Goal: Information Seeking & Learning: Find contact information

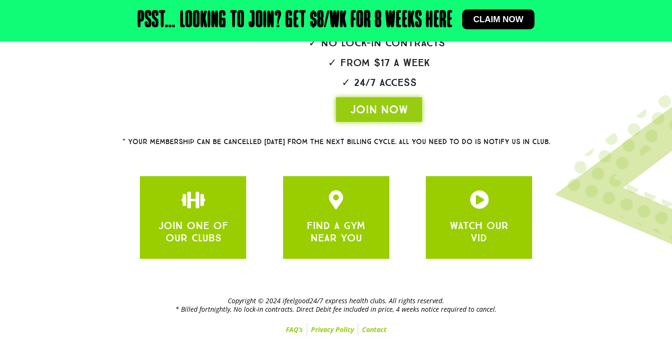
scroll to position [262, 0]
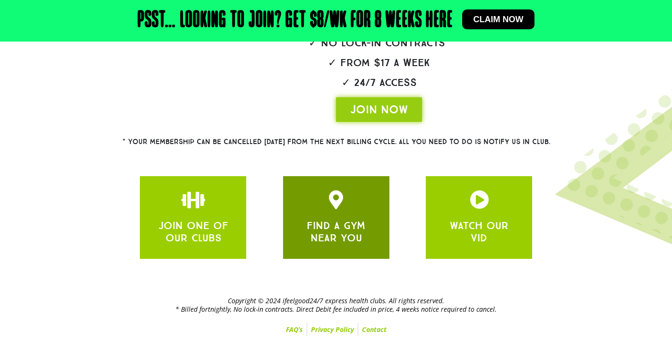
click at [326, 233] on link "FIND A GYM NEAR YOU" at bounding box center [336, 231] width 59 height 25
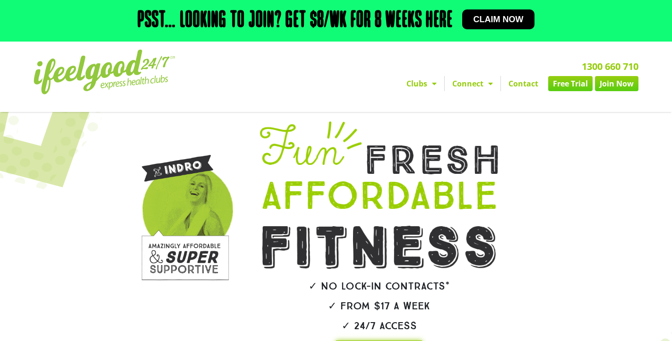
scroll to position [0, 0]
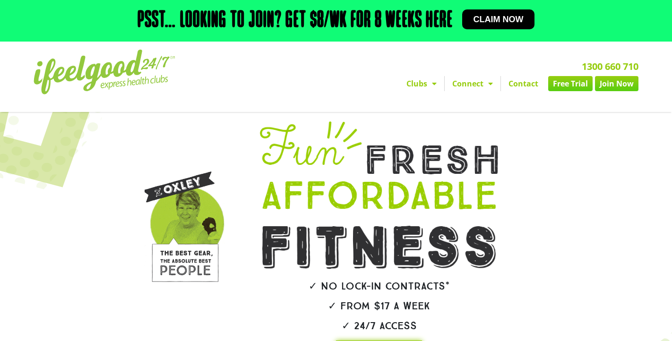
click at [429, 92] on span "Menu" at bounding box center [431, 83] width 9 height 17
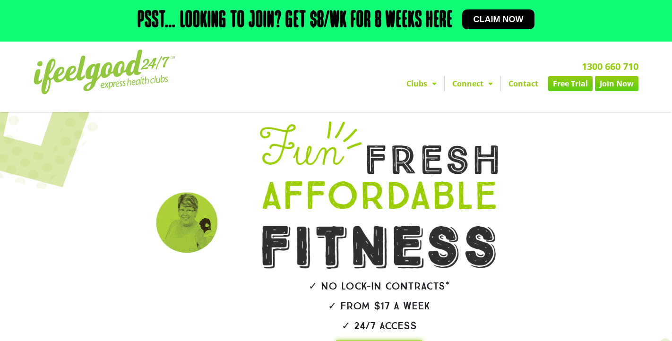
click at [429, 92] on span "Menu" at bounding box center [431, 83] width 9 height 17
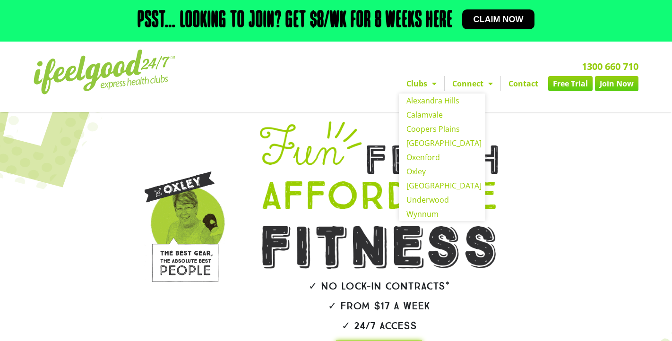
click at [416, 91] on link "Clubs" at bounding box center [421, 83] width 45 height 15
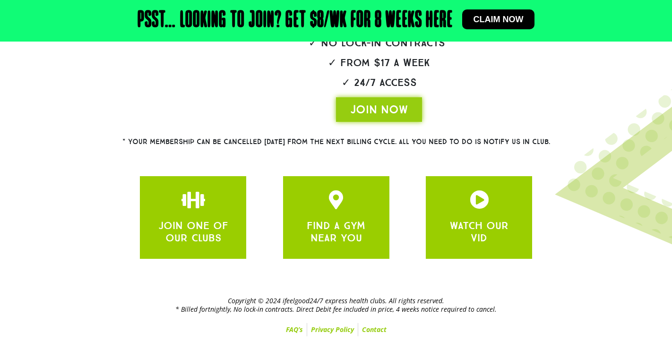
scroll to position [262, 0]
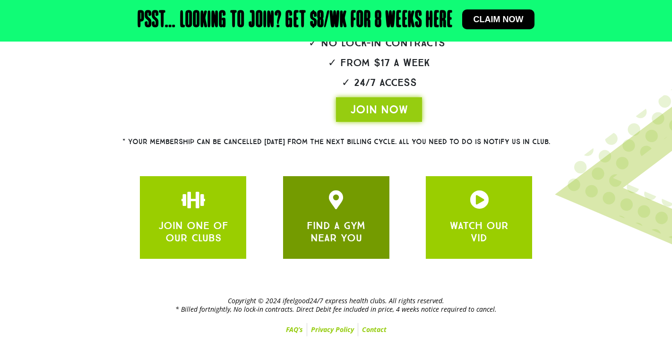
click at [336, 233] on link "FIND A GYM NEAR YOU" at bounding box center [336, 231] width 59 height 25
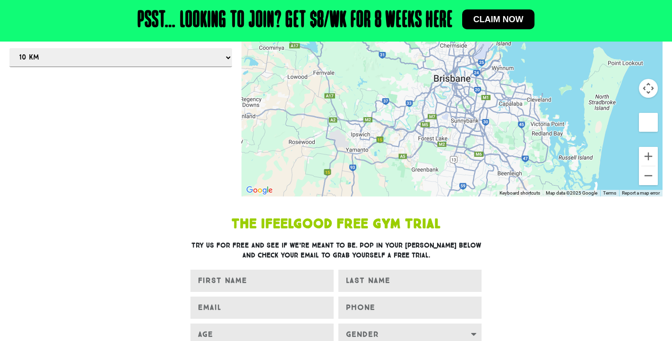
scroll to position [127, 0]
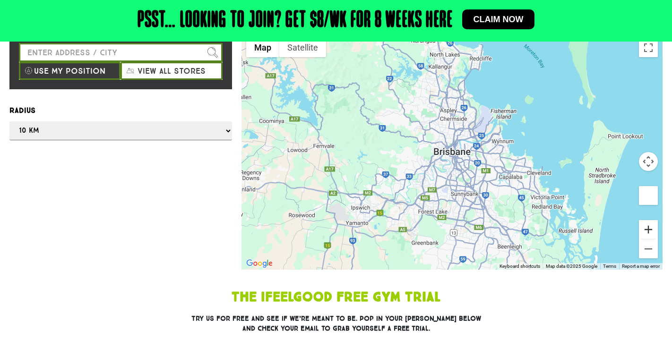
click at [650, 239] on button "Zoom in" at bounding box center [648, 229] width 19 height 19
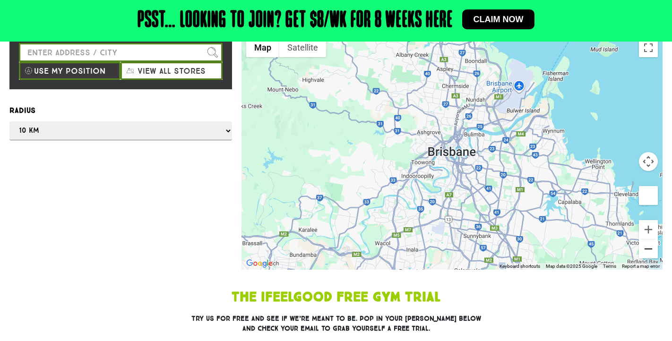
click at [647, 259] on button "Zoom out" at bounding box center [648, 249] width 19 height 19
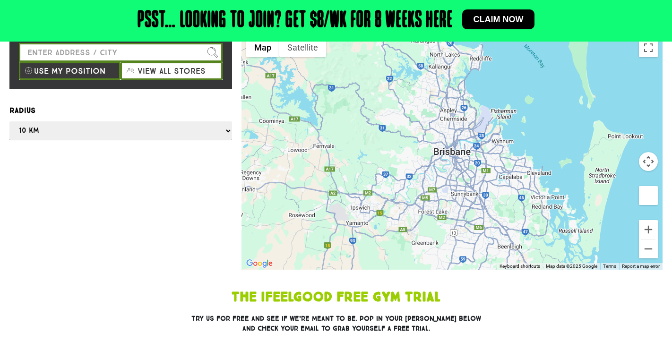
click at [172, 80] on button "View all stores" at bounding box center [172, 71] width 102 height 18
select select "selectall"
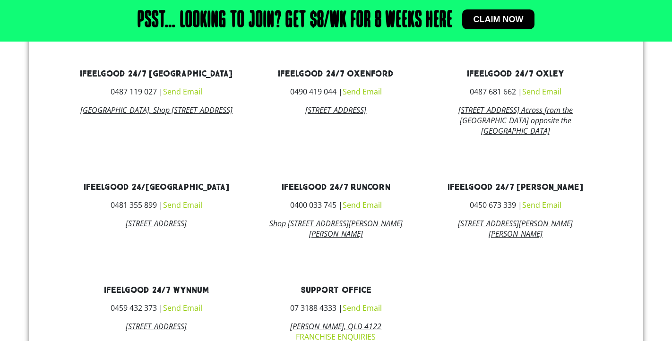
scroll to position [794, 0]
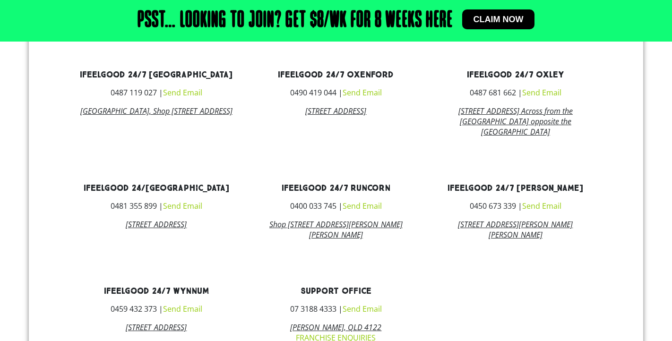
click at [337, 80] on link "ifeelgood 24/7 Oxenford" at bounding box center [336, 74] width 116 height 11
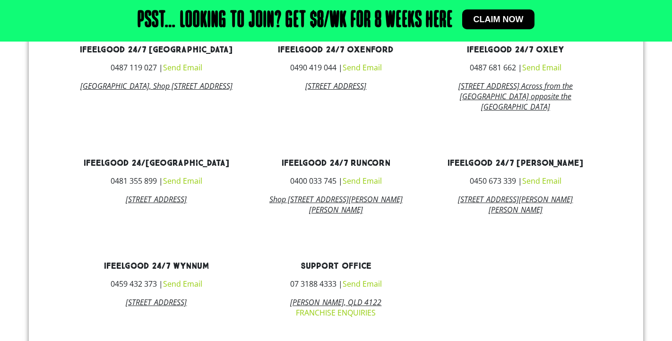
scroll to position [819, 0]
click at [498, 168] on link "ifeelgood 24/7 Underwood" at bounding box center [516, 162] width 136 height 11
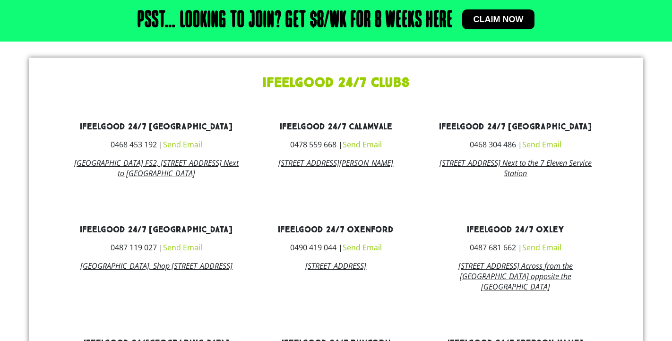
scroll to position [639, 0]
click at [326, 132] on link "ifeelgood 24/7 Calamvale" at bounding box center [336, 126] width 113 height 11
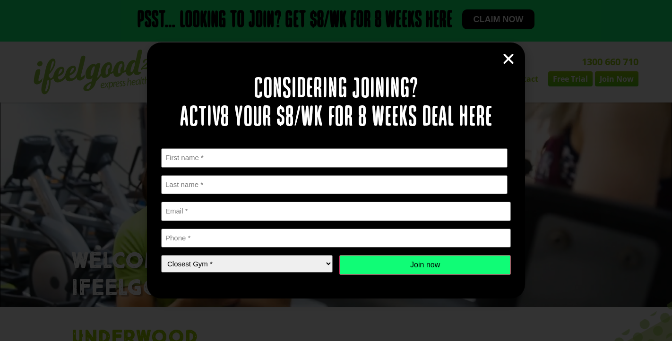
click at [510, 60] on icon "Close" at bounding box center [509, 59] width 14 height 14
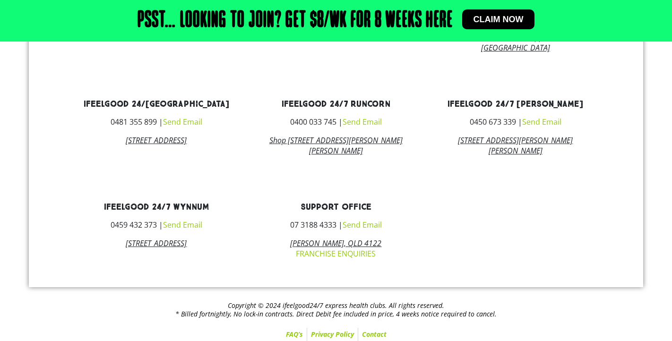
scroll to position [884, 0]
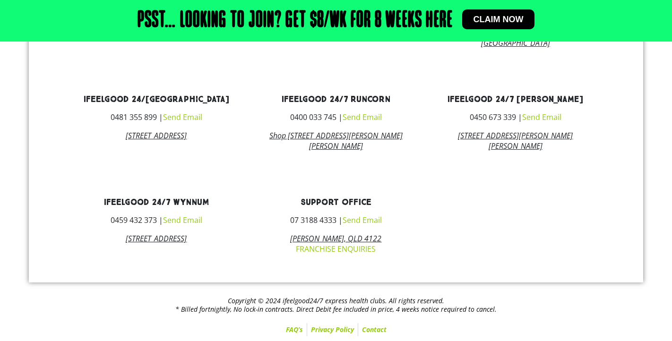
click at [357, 105] on link "ifeelgood 24/7 Runcorn" at bounding box center [336, 99] width 109 height 11
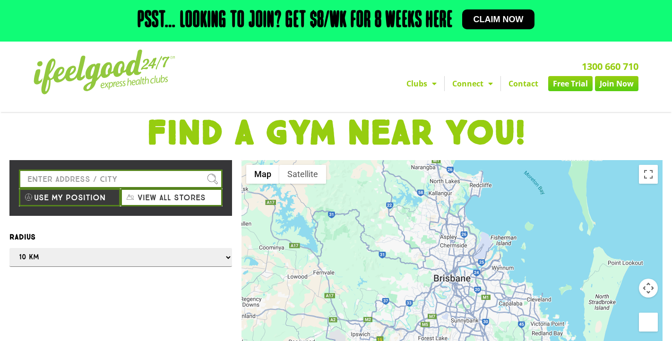
scroll to position [0, 0]
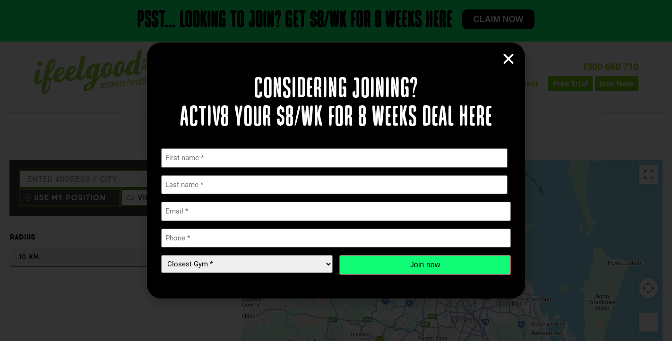
click at [502, 56] on icon "Close" at bounding box center [509, 59] width 14 height 14
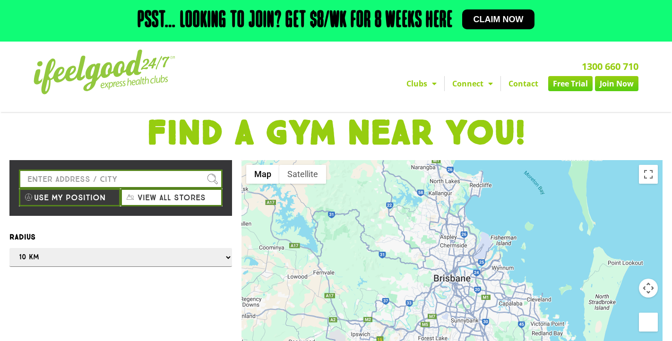
click at [166, 207] on button "View all stores" at bounding box center [172, 198] width 102 height 18
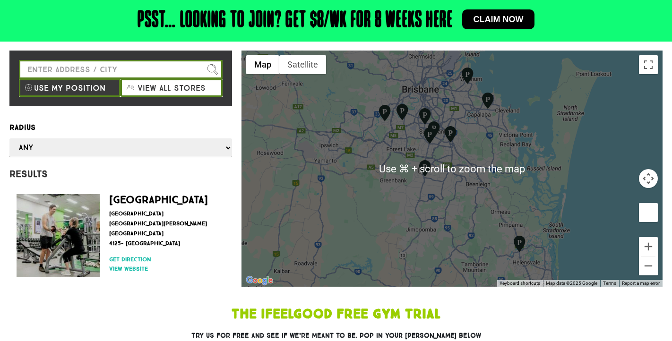
scroll to position [108, 0]
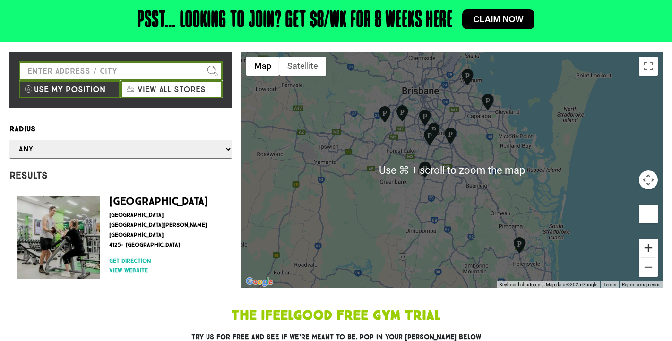
click at [650, 258] on button "Zoom in" at bounding box center [648, 248] width 19 height 19
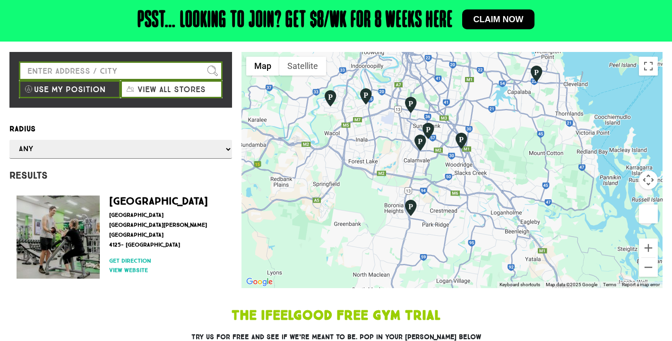
drag, startPoint x: 579, startPoint y: 240, endPoint x: 592, endPoint y: 270, distance: 33.5
click at [592, 270] on div at bounding box center [452, 170] width 421 height 236
click at [649, 277] on button "Zoom out" at bounding box center [648, 267] width 19 height 19
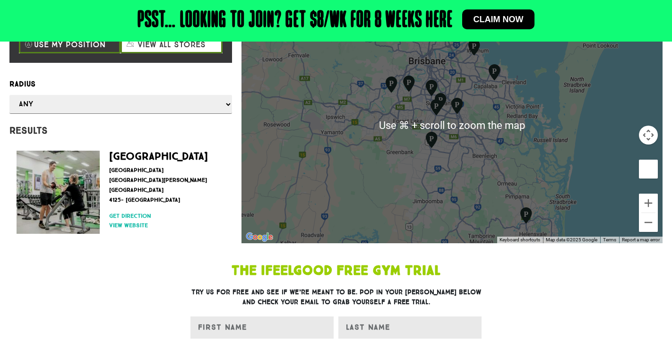
scroll to position [62, 0]
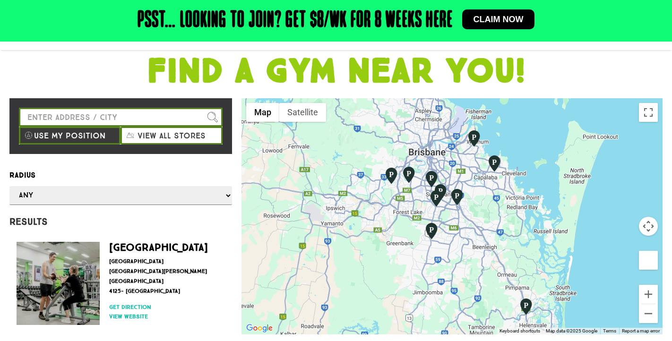
click at [168, 145] on button "View all stores" at bounding box center [172, 136] width 102 height 18
select select "selectall"
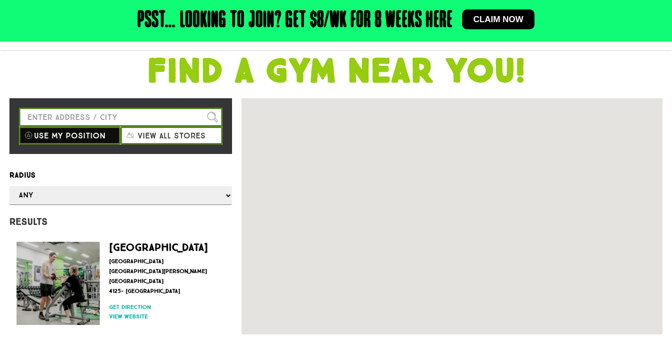
click at [100, 145] on button "Use my position" at bounding box center [70, 136] width 102 height 18
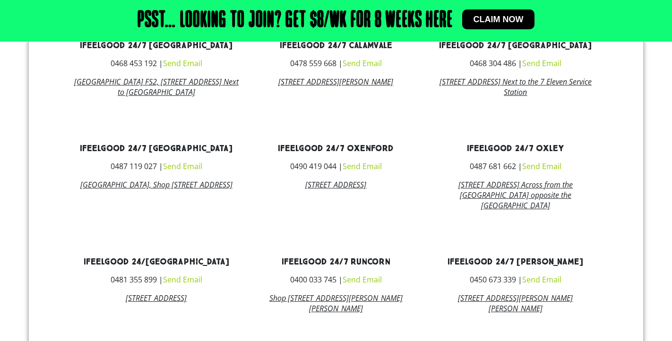
scroll to position [719, 0]
drag, startPoint x: 78, startPoint y: 65, endPoint x: 195, endPoint y: 125, distance: 131.5
click at [195, 105] on div "ifeelgood 24/7 Alexandra Hills 0468 453 192 | Send Email Alexandra Hills Shoppi…" at bounding box center [157, 70] width 180 height 70
copy div "ifeelgood 24/7 Alexandra Hills 0468 453 192 | Send Email Alexandra Hills Shoppi…"
drag, startPoint x: 589, startPoint y: 116, endPoint x: 517, endPoint y: 64, distance: 88.7
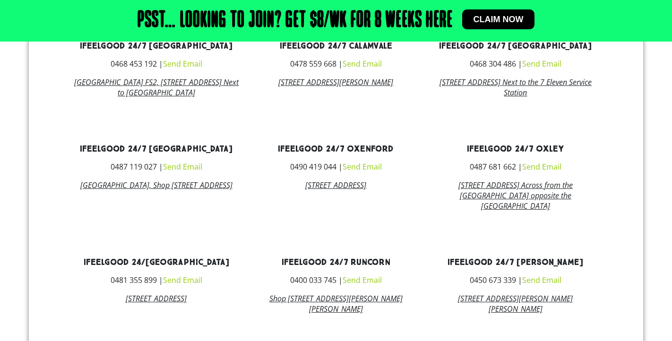
click at [517, 64] on div "ifeelgood 24/7 Coopers Plains 0468 304 486 | Send Email 135 Orange Grove Road, …" at bounding box center [516, 70] width 180 height 70
copy div "Coopers Plains 0468 304 486 | Send Email 135 Orange Grove Road, Coopers Plains …"
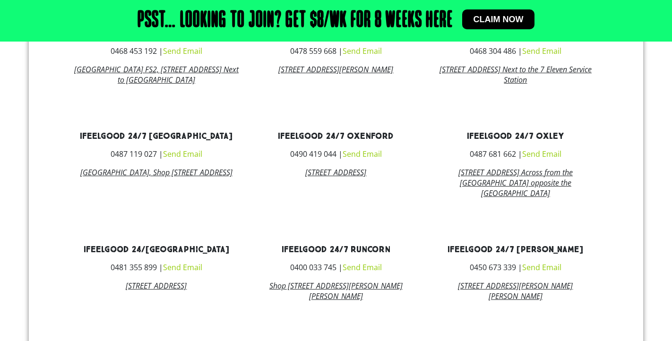
scroll to position [763, 0]
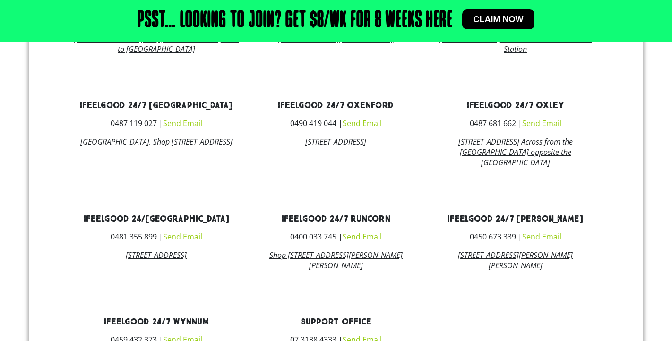
drag, startPoint x: 241, startPoint y: 182, endPoint x: 165, endPoint y: 137, distance: 88.4
click at [165, 137] on div "ifeelgood 24/7 Middle Park 0487 119 027 | Send Email Park Village Shopping Cent…" at bounding box center [157, 135] width 180 height 80
copy div "Middle Park 0487 119 027 | Send Email Park Village Shopping Centre, Shop 34 34,…"
drag, startPoint x: 241, startPoint y: 288, endPoint x: 169, endPoint y: 251, distance: 80.8
click at [169, 251] on div "ifeelgood 24/7 Park Ridge 0481 355 899 | Send Email 22/3732 Mount Lindesay Hwy,…" at bounding box center [157, 243] width 180 height 70
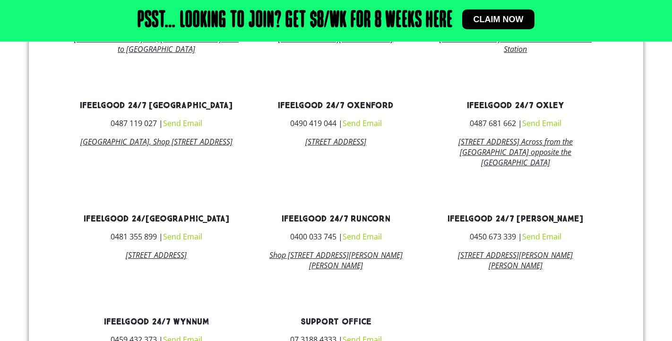
copy div "Park Ridge 0481 355 899 | Send Email 22/3732 Mount Lindesay Hwy, Park Ridge, 41…"
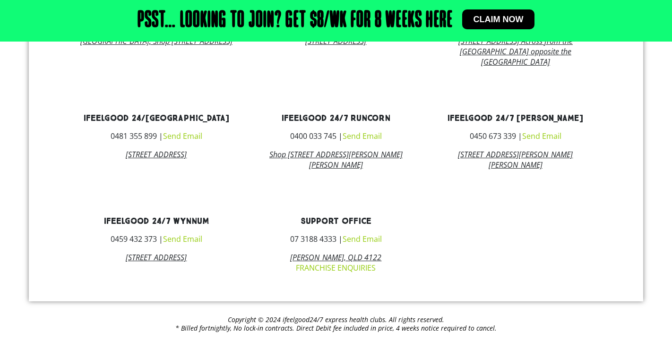
scroll to position [867, 0]
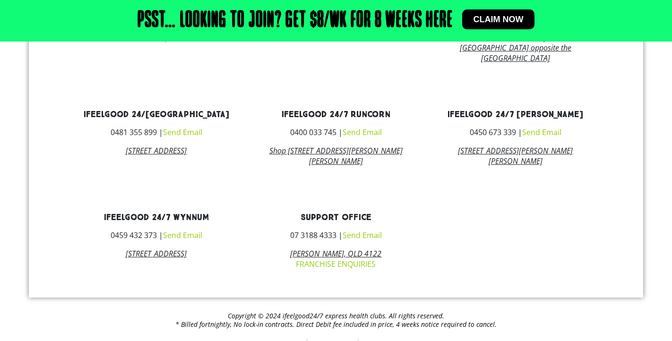
drag, startPoint x: 219, startPoint y: 286, endPoint x: 175, endPoint y: 246, distance: 59.3
click at [175, 246] on div "ifeelgood 24/7 Wynnum 0459 432 373 | Send Email 99 Wondall Road, Wynnum, 4178" at bounding box center [157, 242] width 180 height 70
copy div "Wynnum 0459 432 373 | Send Email 99 Wondall Road, Wynnum, 4178"
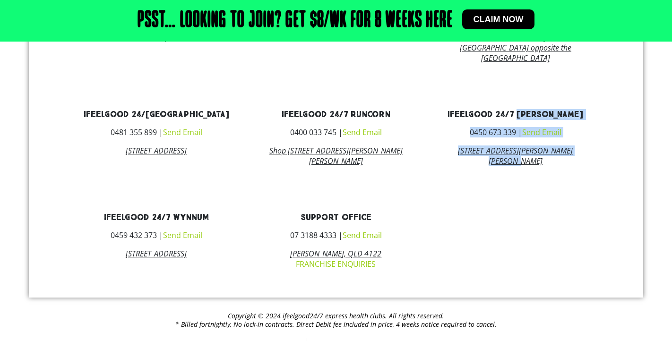
drag, startPoint x: 591, startPoint y: 182, endPoint x: 525, endPoint y: 146, distance: 74.7
click at [525, 146] on div "ifeelgood 24/7 Underwood 0450 673 339 | Send Email 1/3245-3253 Logan Rd, Underw…" at bounding box center [516, 139] width 180 height 70
copy div "Underwood 0450 673 339 | Send Email 1/3245-3253 Logan Rd, Underwood, 4119"
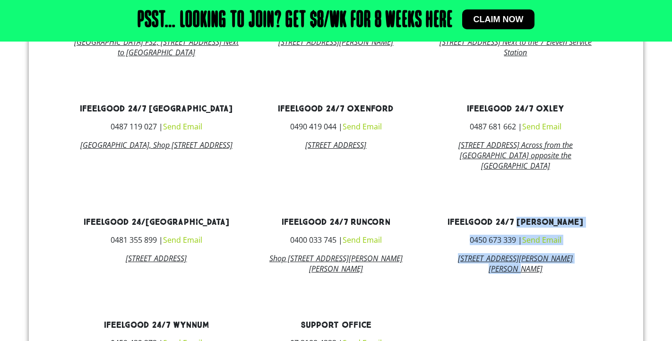
scroll to position [759, 0]
drag, startPoint x: 416, startPoint y: 174, endPoint x: 349, endPoint y: 140, distance: 74.6
click at [349, 139] on div "ifeelgood 24/7 Oxenford 0490 419 044 | Send Email Unit 1 / 160 Old Pacific Hwy,…" at bounding box center [336, 138] width 180 height 80
copy div "Oxenford 0490 419 044 | Send Email Unit 1 / 160 Old Pacific Hwy, Oxenford, 4210"
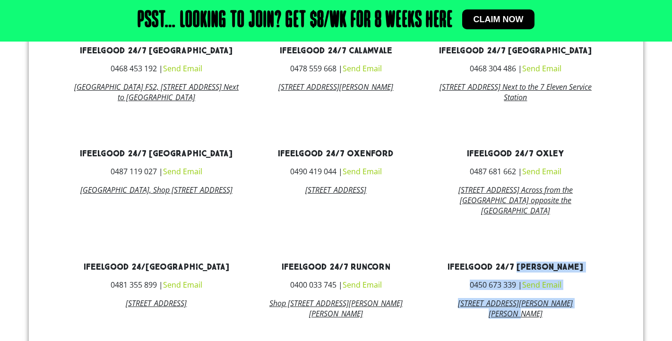
scroll to position [676, 0]
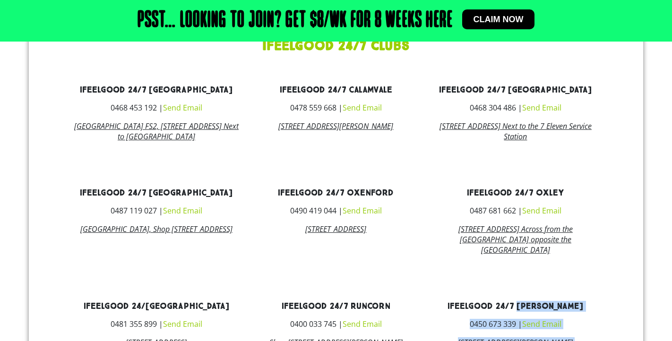
drag, startPoint x: 531, startPoint y: 281, endPoint x: 537, endPoint y: 227, distance: 54.2
click at [537, 227] on div "ifeelgood 24/7 Oxley 0487 681 662 | Send Email 99 Cook Street, Oxley QLD 4075 A…" at bounding box center [516, 222] width 180 height 80
copy div "Oxley 0487 681 662 | Send Email 99 Cook Street, Oxley QLD 4075 Across from the …"
drag, startPoint x: 402, startPoint y: 146, endPoint x: 350, endPoint y: 110, distance: 63.6
click at [350, 110] on div "ifeelgood 24/7 Calamvale 0478 559 668 | Send Email 678 Compton Road, Calamvale,…" at bounding box center [336, 114] width 180 height 70
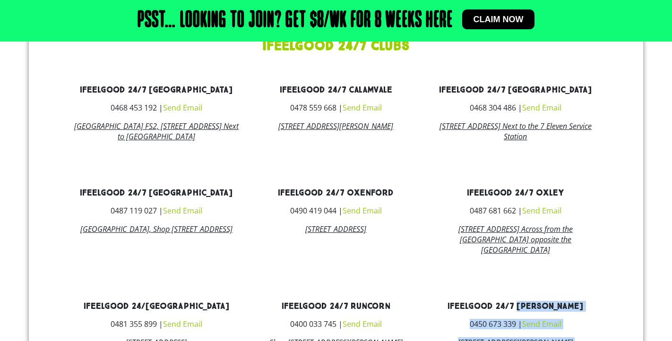
copy div "Calamvale 0478 559 668 | Send Email 678 Compton Road, Calamvale, 4116"
